Goal: Complete application form

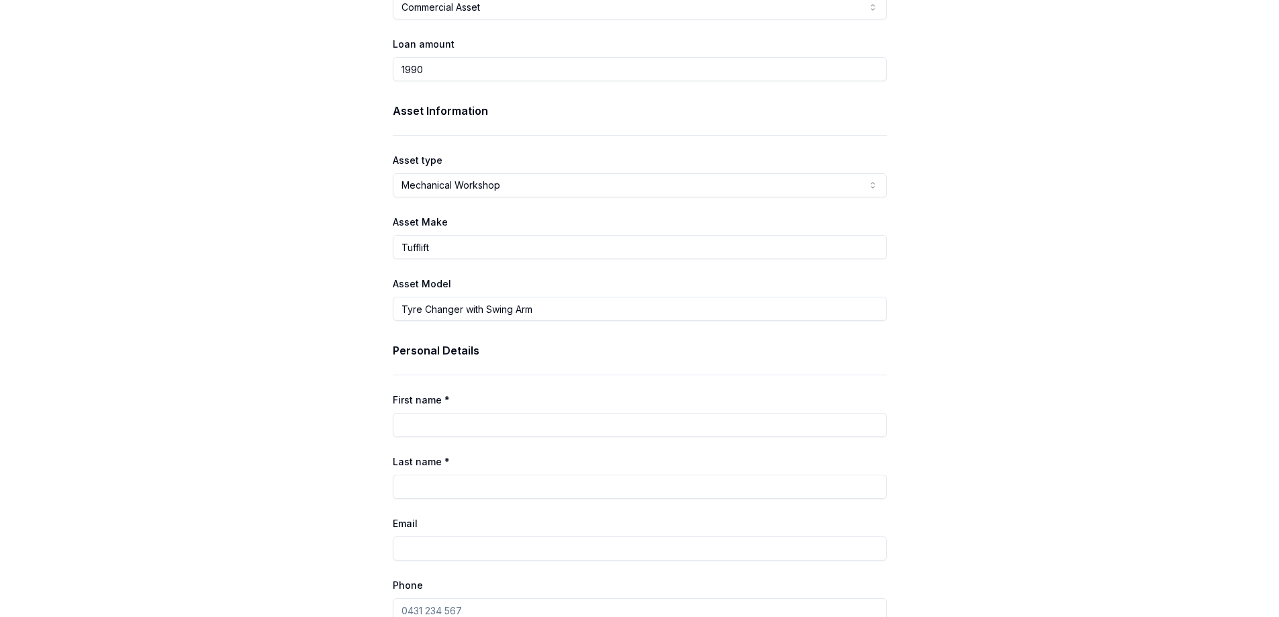
scroll to position [201, 0]
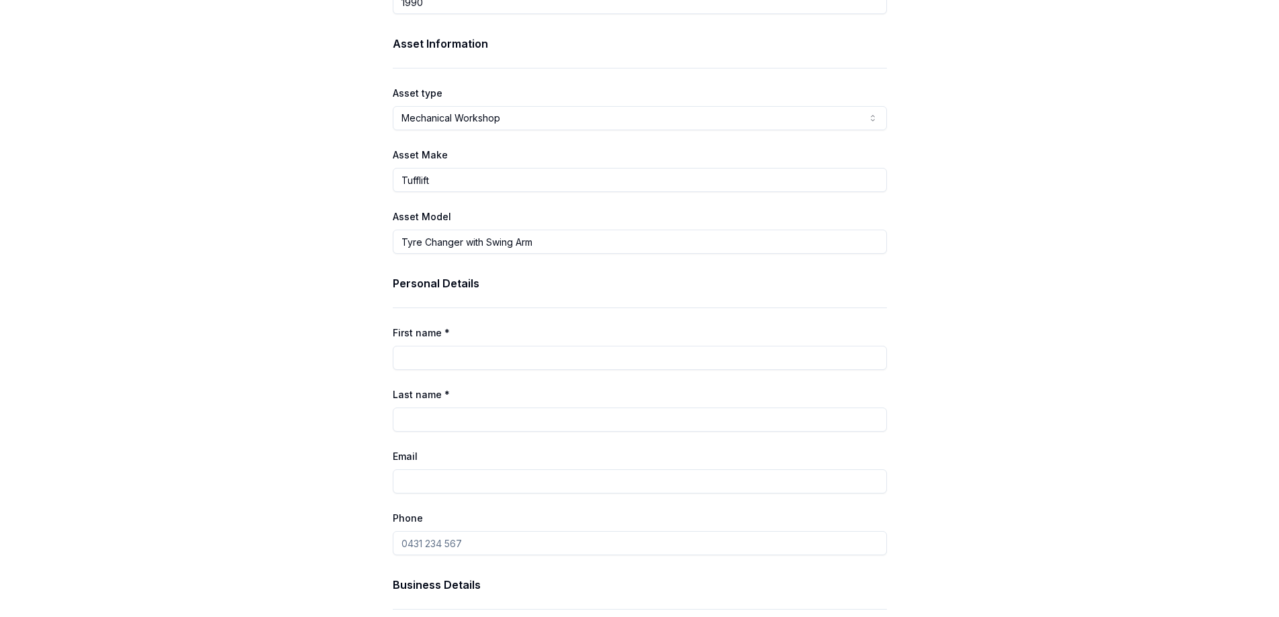
click at [527, 244] on input "Tyre Changer with Swing Arm" at bounding box center [640, 242] width 494 height 24
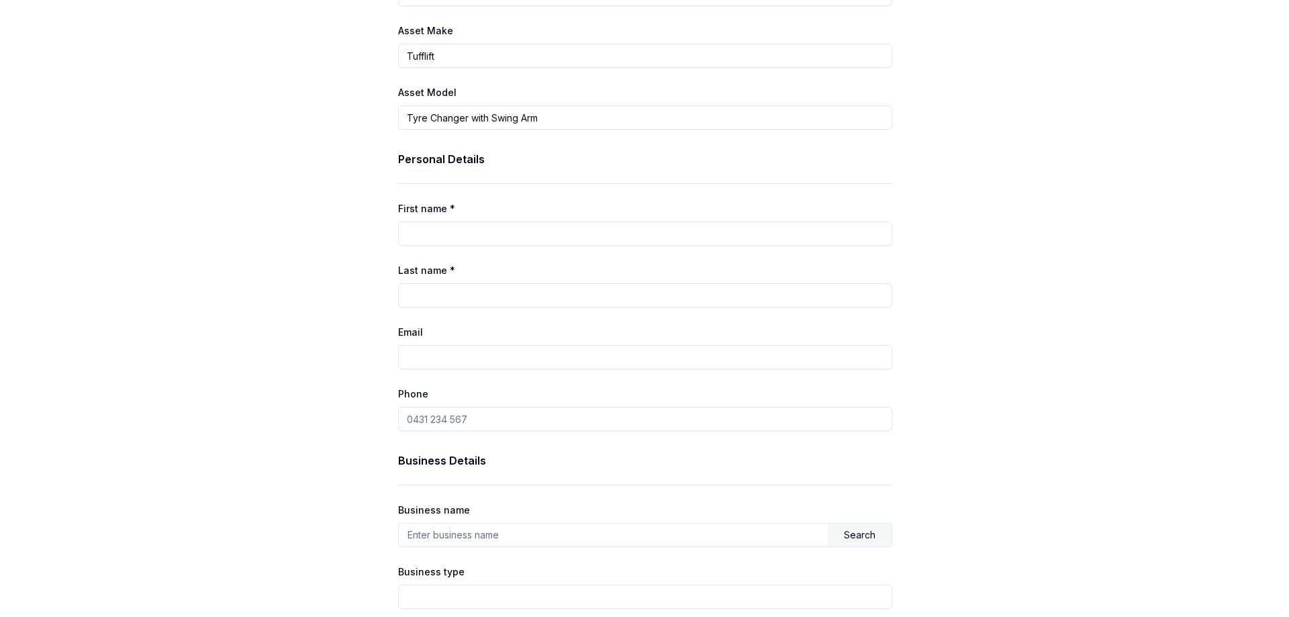
scroll to position [0, 0]
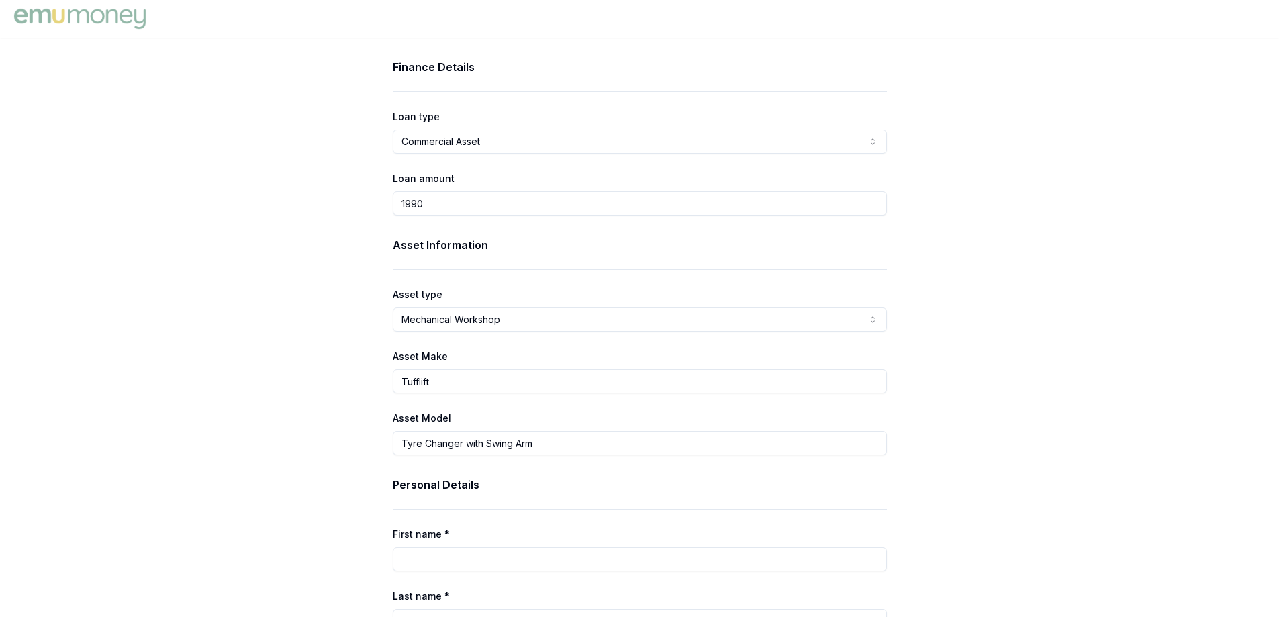
click at [93, 11] on img at bounding box center [80, 18] width 138 height 27
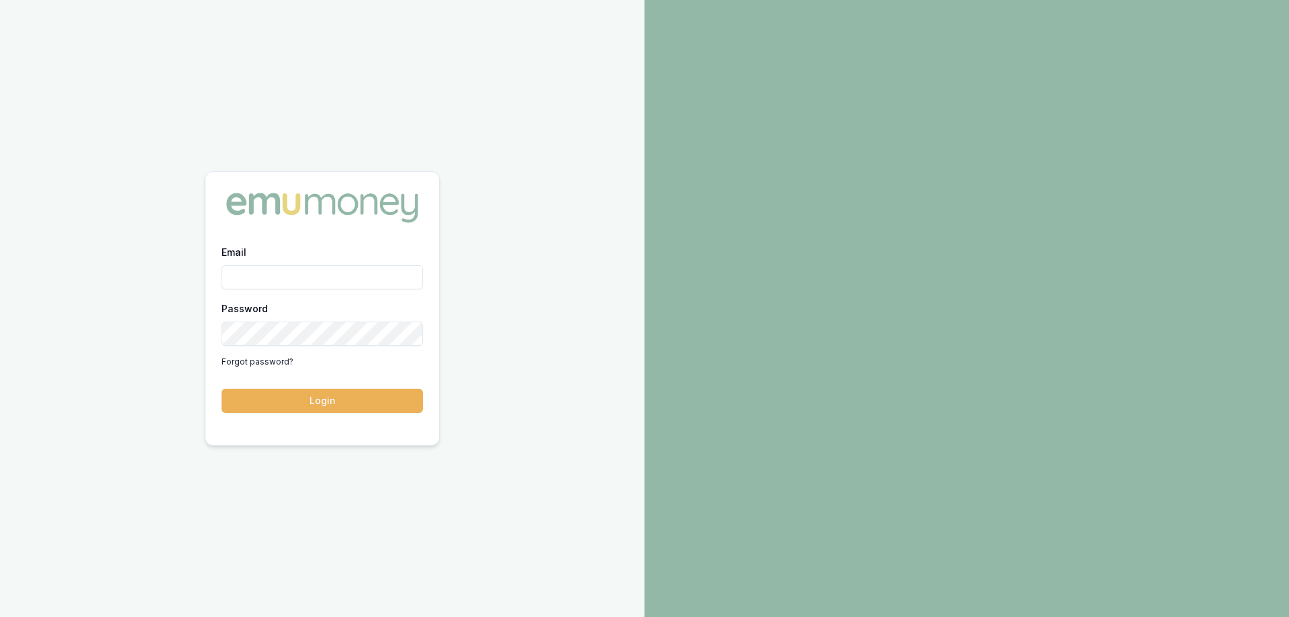
click at [314, 285] on input "Email" at bounding box center [322, 277] width 201 height 24
click at [308, 204] on img at bounding box center [322, 207] width 201 height 39
click at [291, 403] on button "Login" at bounding box center [322, 401] width 201 height 24
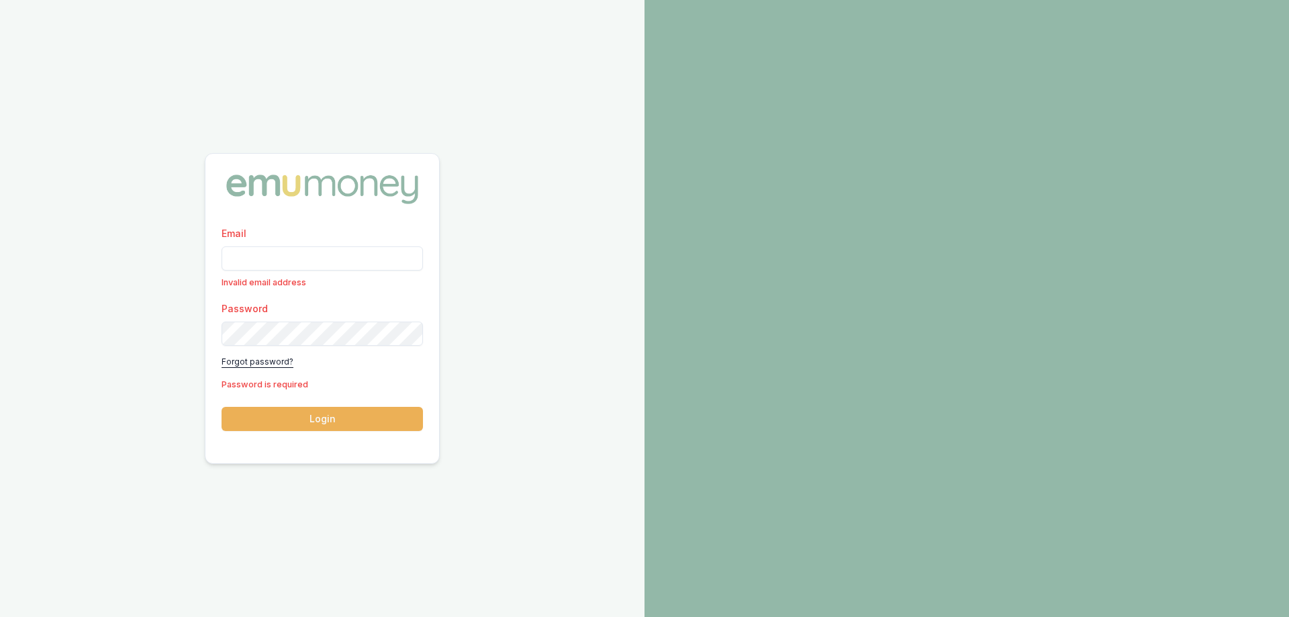
click at [257, 359] on link "Forgot password?" at bounding box center [258, 361] width 72 height 21
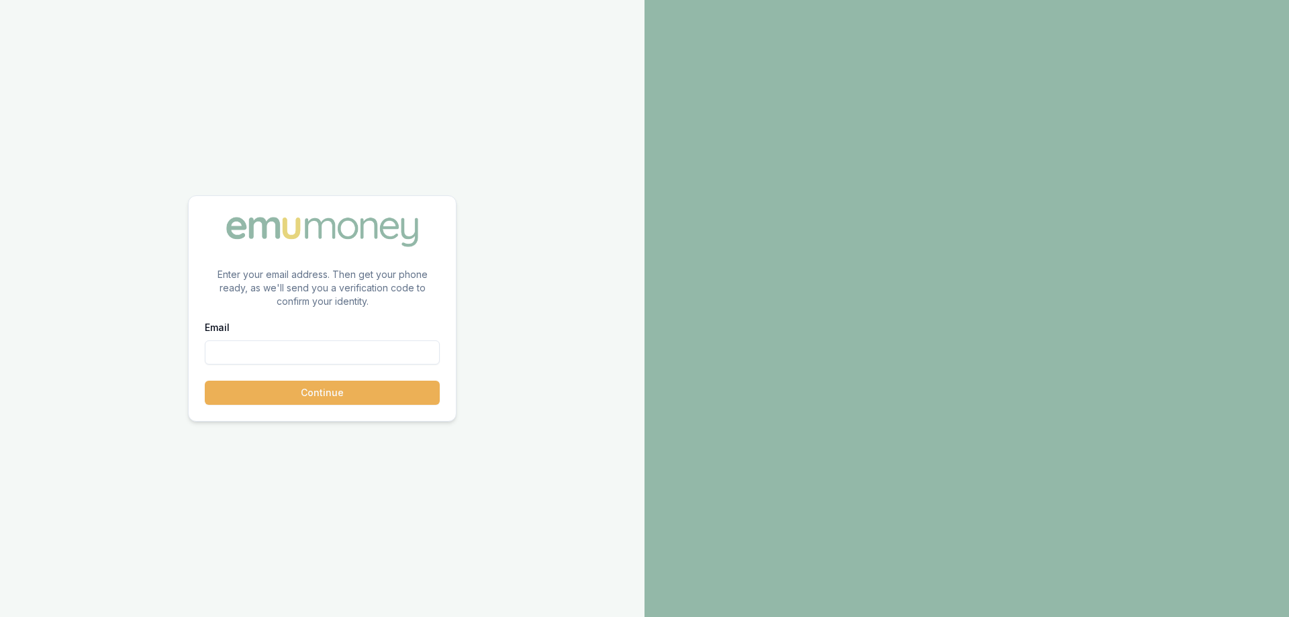
click at [340, 216] on img at bounding box center [322, 231] width 201 height 39
